Goal: Information Seeking & Learning: Learn about a topic

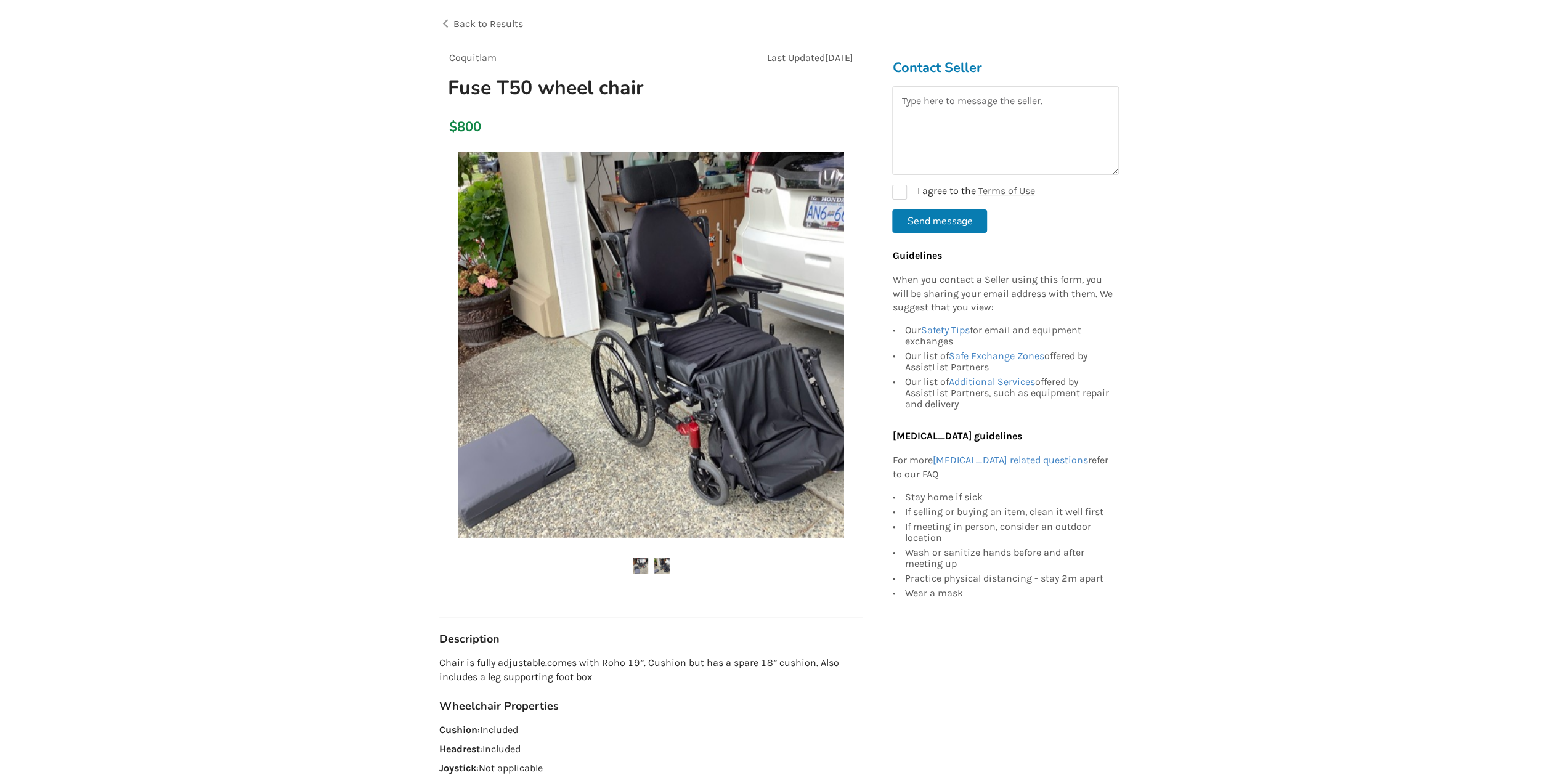
scroll to position [61, 0]
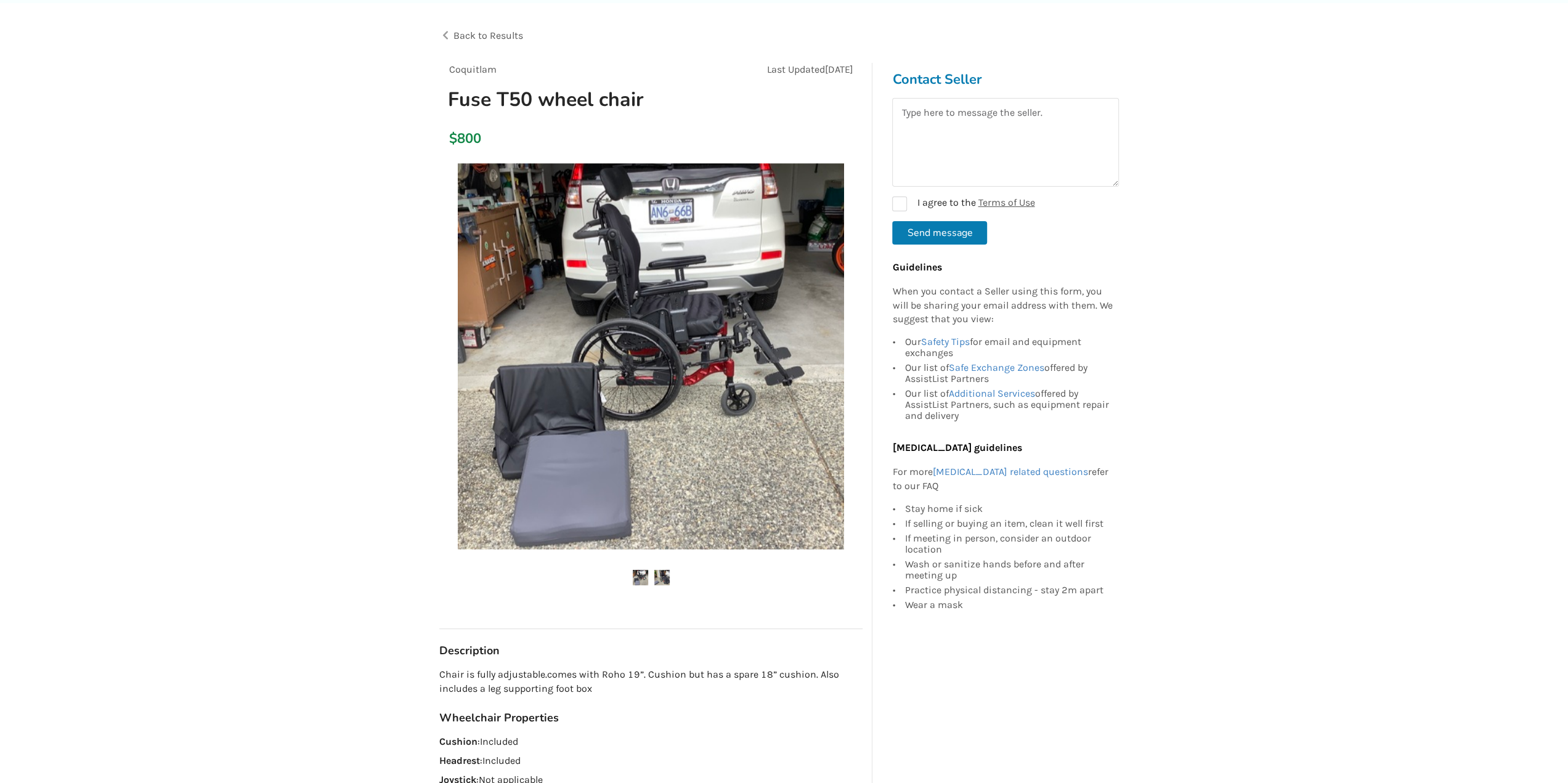
click at [672, 570] on ul at bounding box center [651, 578] width 423 height 17
click at [665, 571] on img at bounding box center [662, 577] width 16 height 16
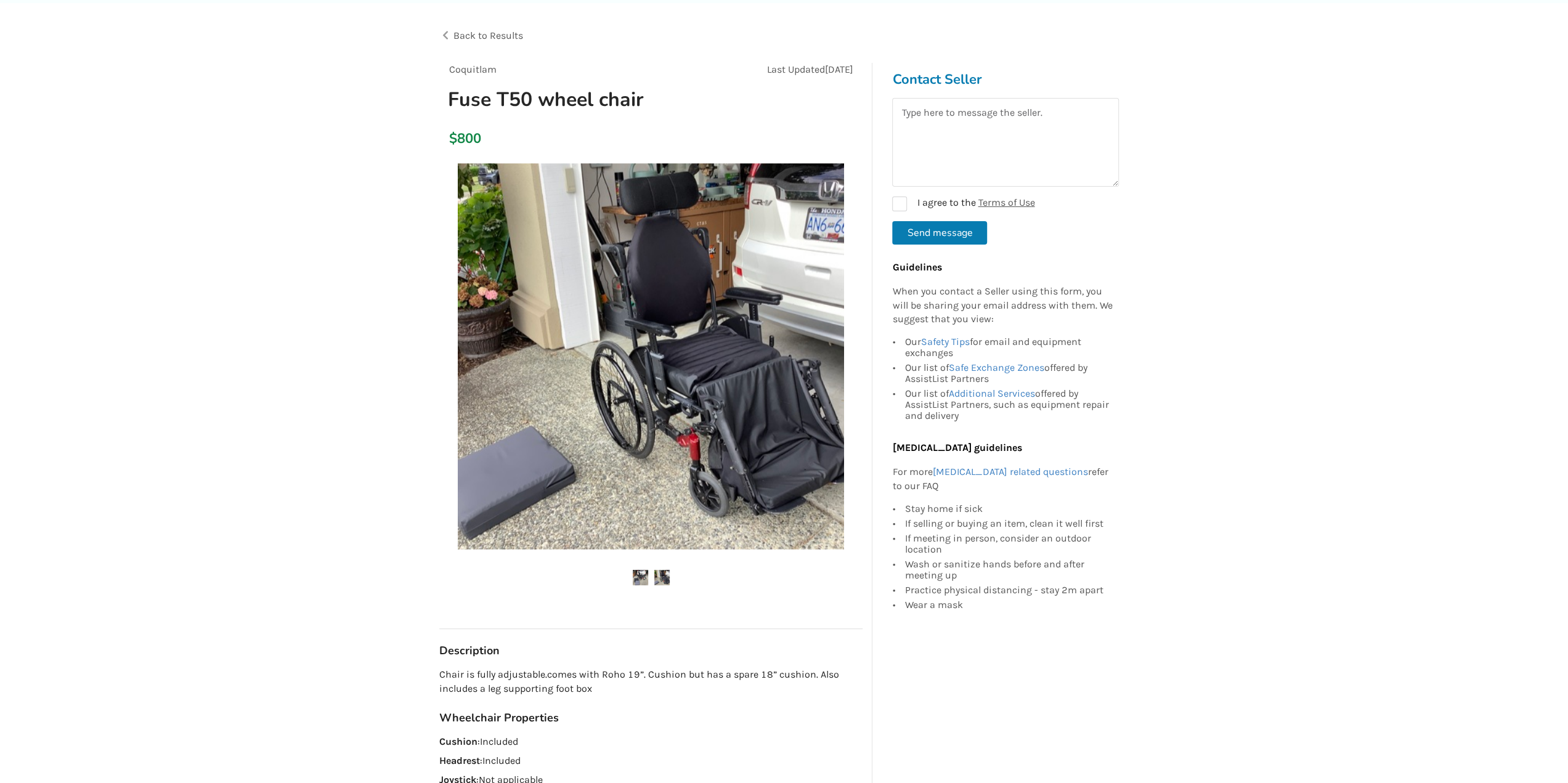
click at [647, 578] on img at bounding box center [640, 577] width 16 height 16
click at [640, 579] on img at bounding box center [640, 577] width 16 height 16
click at [655, 575] on img at bounding box center [662, 577] width 16 height 16
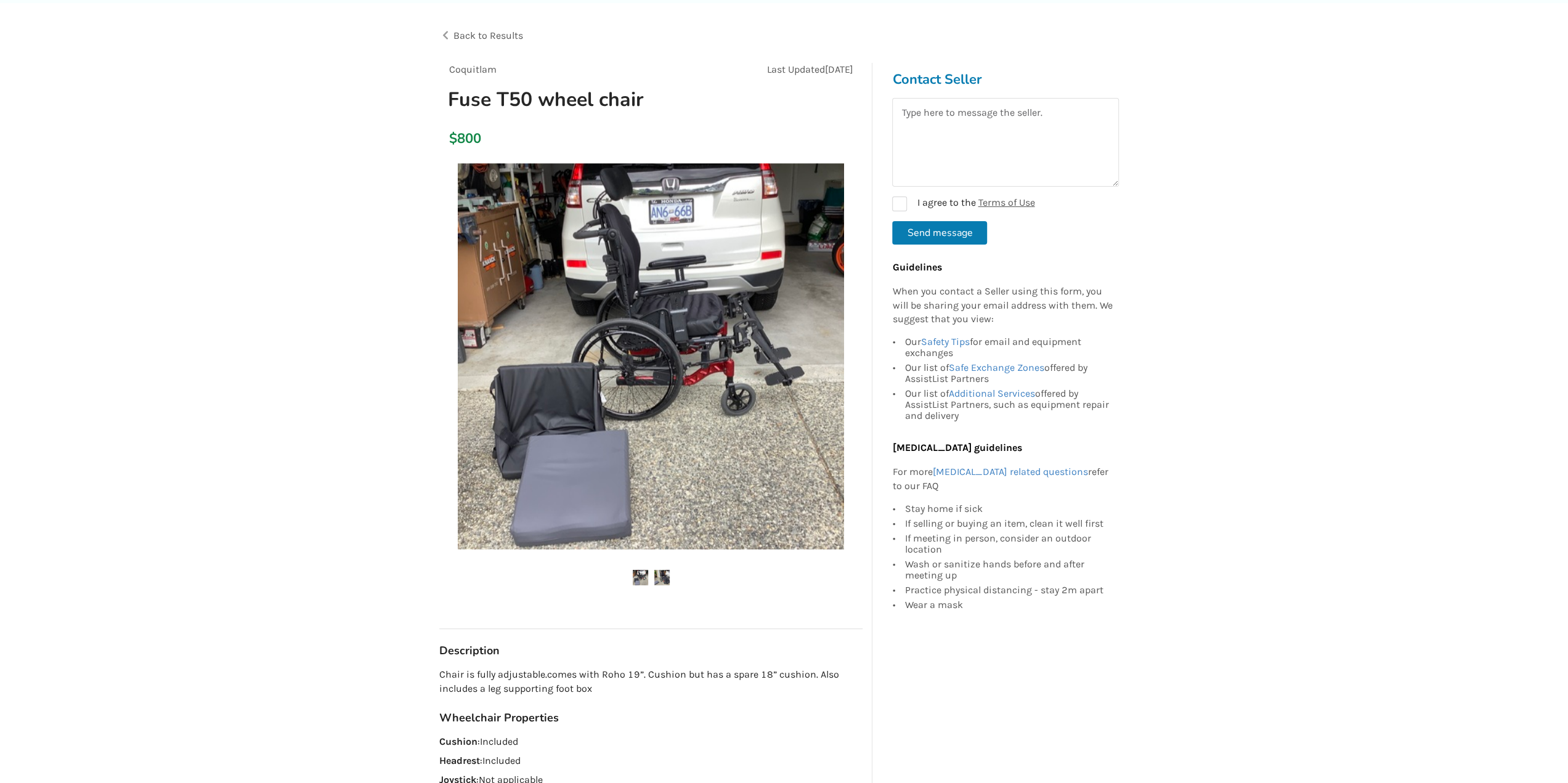
click at [643, 577] on img at bounding box center [640, 577] width 16 height 16
click at [692, 415] on img at bounding box center [650, 356] width 386 height 386
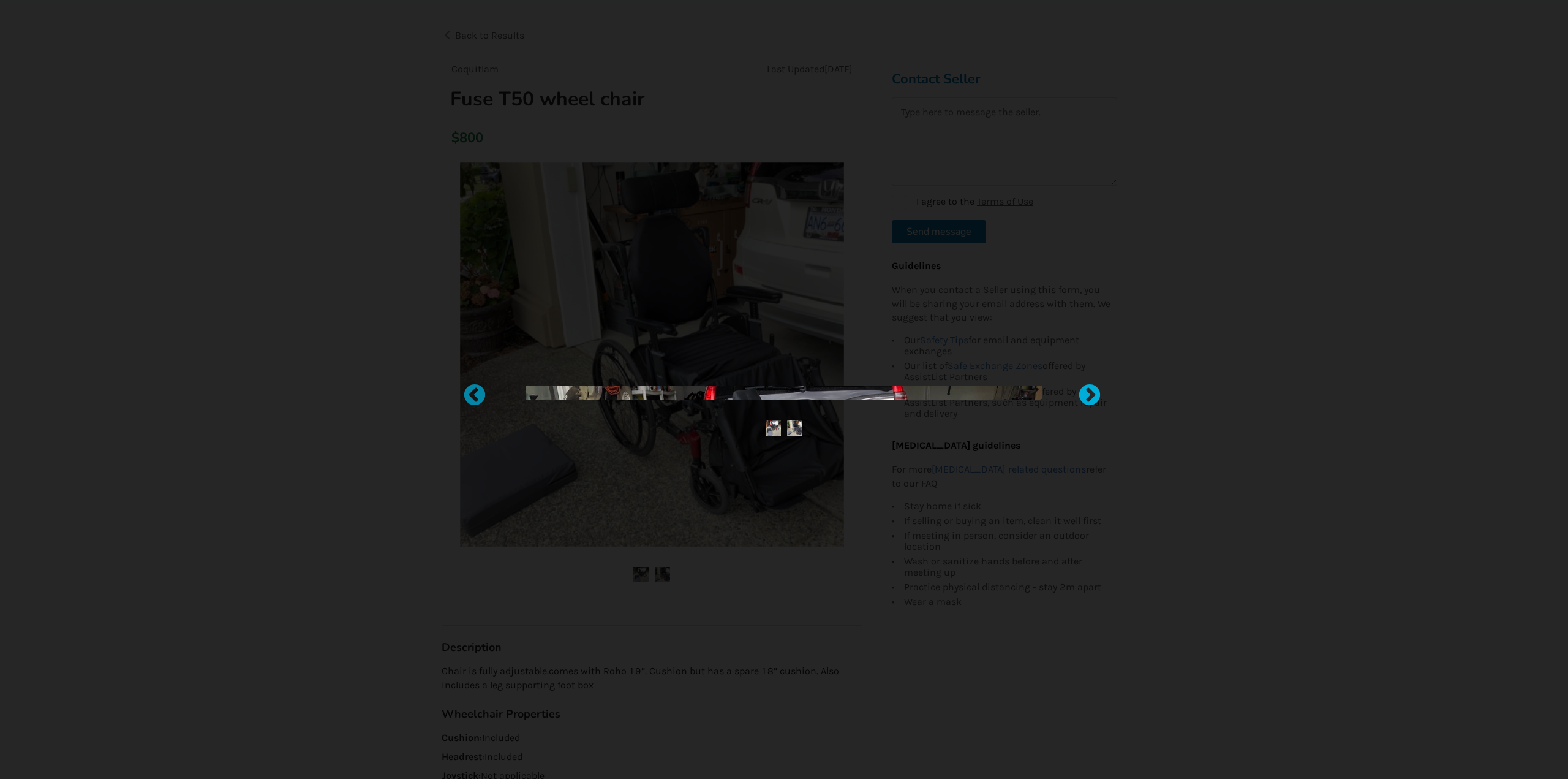
click at [1089, 396] on div at bounding box center [1084, 390] width 12 height 12
click at [655, 245] on div at bounding box center [784, 389] width 1568 height 779
click at [655, 245] on img at bounding box center [647, 354] width 384 height 384
click at [655, 245] on div at bounding box center [784, 389] width 1568 height 779
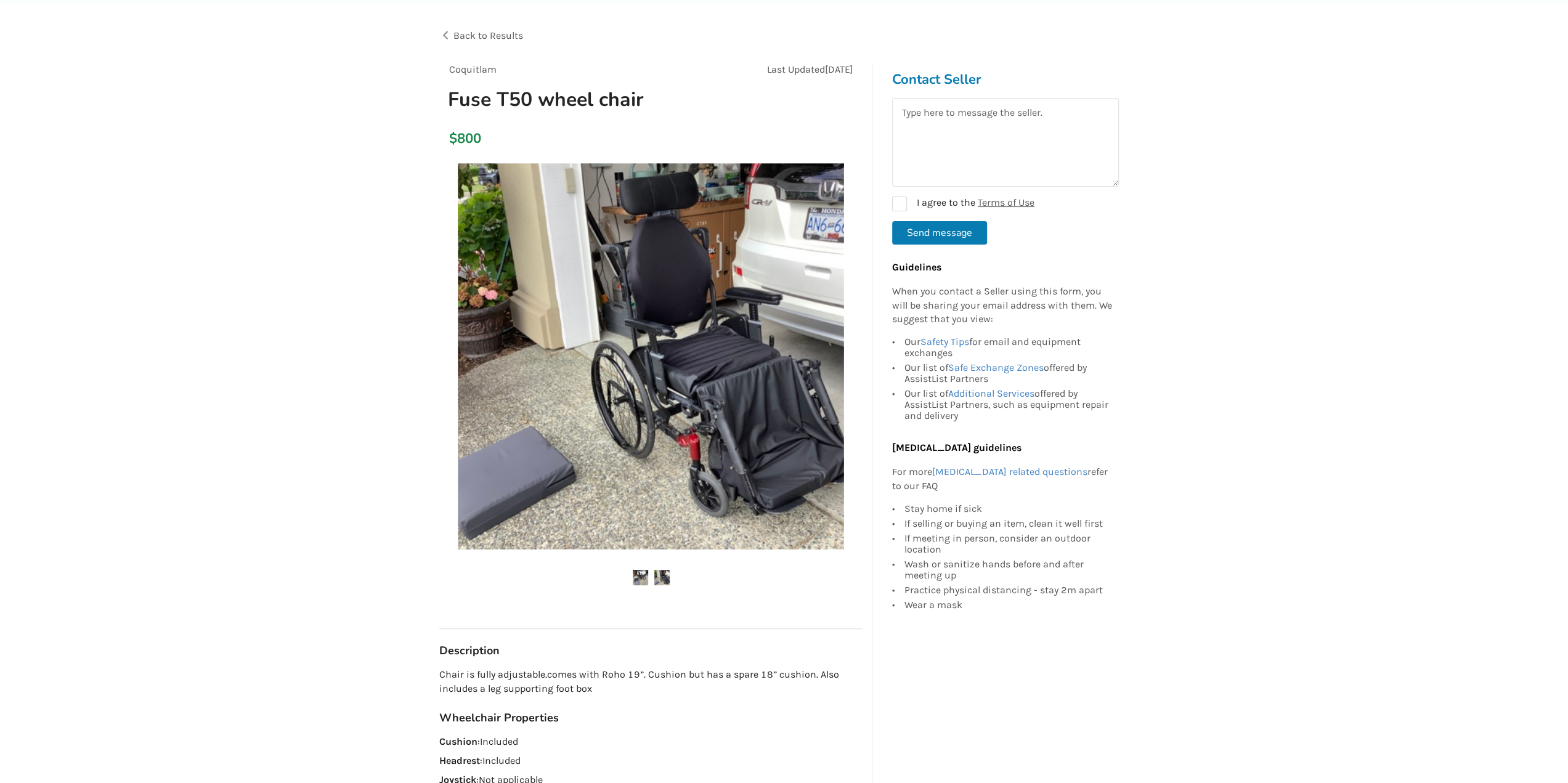
click at [659, 246] on img at bounding box center [650, 356] width 386 height 386
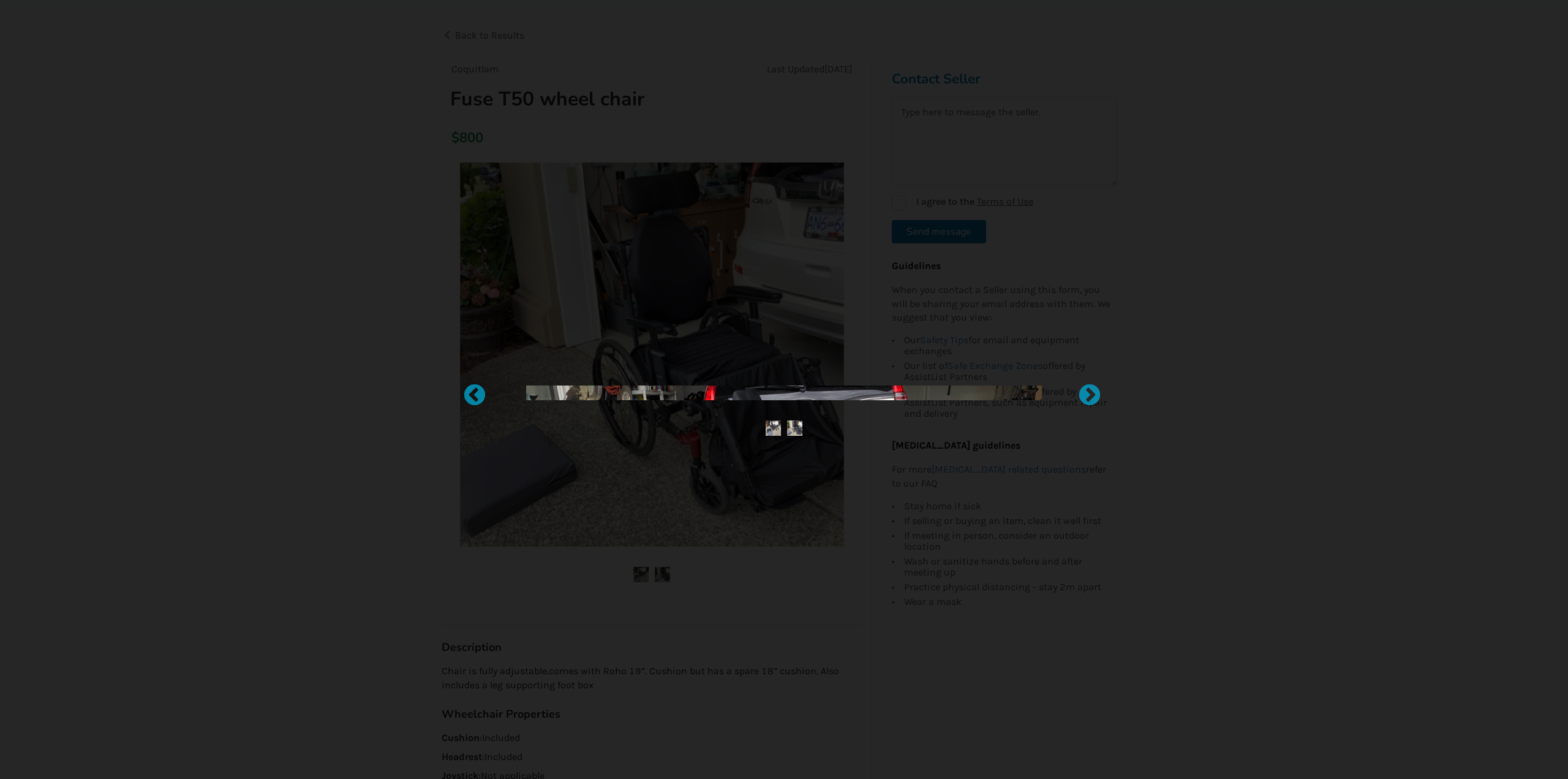
click at [655, 245] on div at bounding box center [784, 389] width 1568 height 779
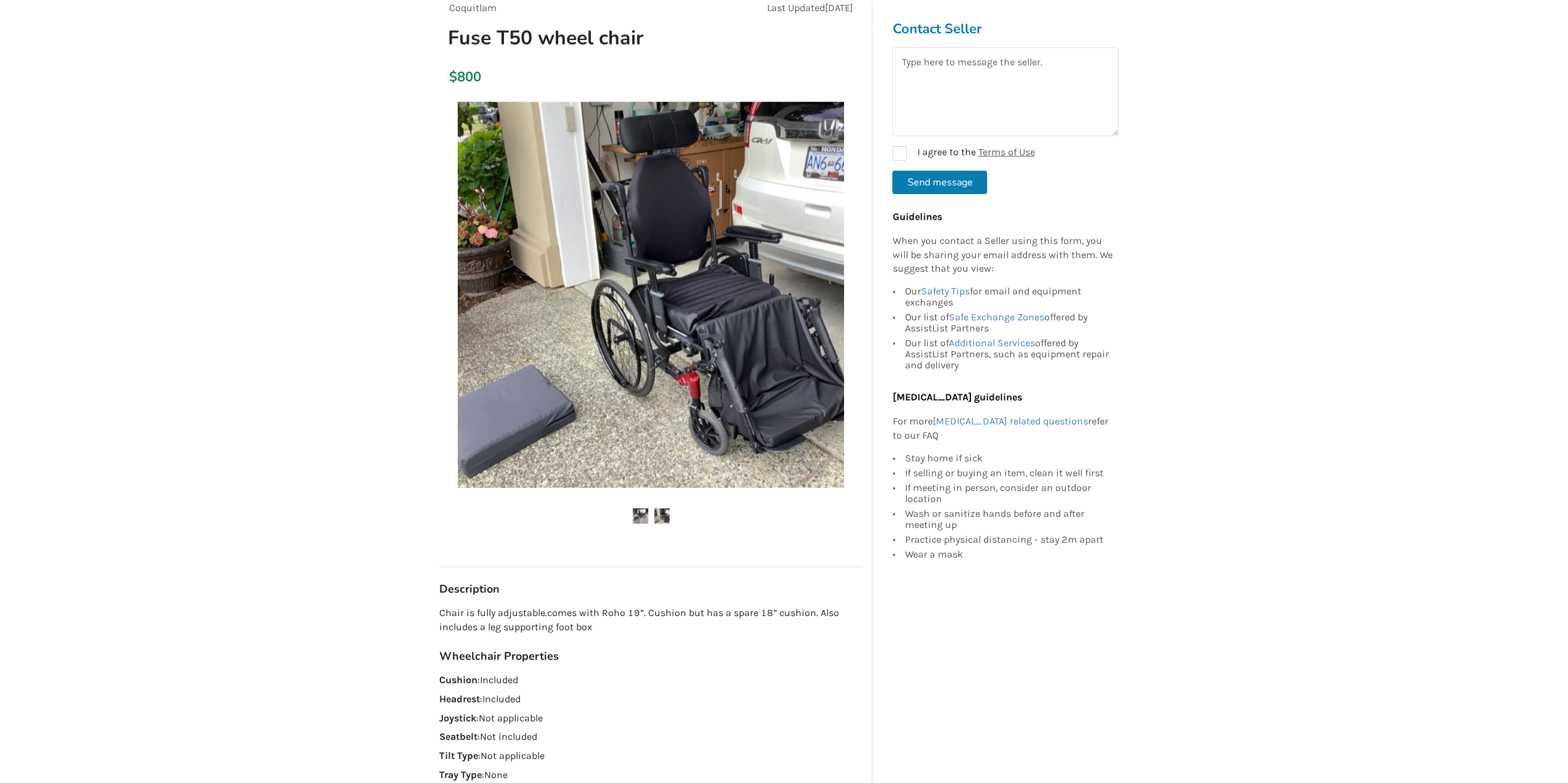
scroll to position [123, 0]
